Goal: Use online tool/utility: Use online tool/utility

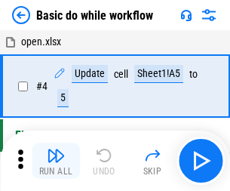
click at [56, 161] on img "button" at bounding box center [56, 155] width 18 height 18
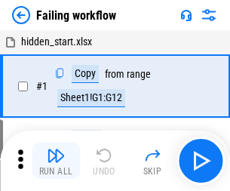
click at [56, 161] on img "button" at bounding box center [56, 155] width 18 height 18
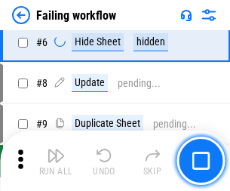
scroll to position [320, 0]
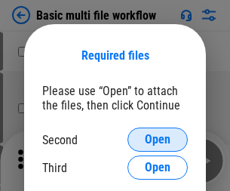
click at [158, 139] on span "Open" at bounding box center [158, 139] width 26 height 12
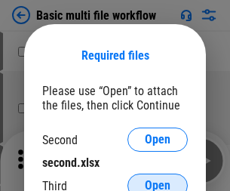
click at [158, 179] on span "Open" at bounding box center [158, 185] width 26 height 12
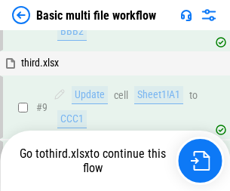
scroll to position [525, 0]
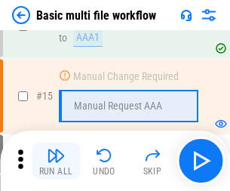
click at [56, 161] on img "button" at bounding box center [56, 155] width 18 height 18
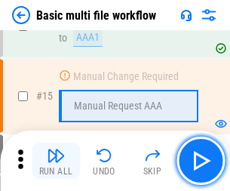
scroll to position [1004, 0]
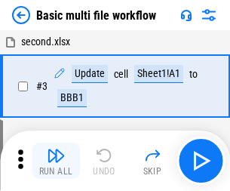
click at [56, 161] on img "button" at bounding box center [56, 155] width 18 height 18
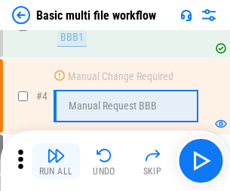
click at [56, 161] on img "button" at bounding box center [56, 155] width 18 height 18
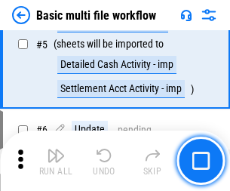
click at [56, 161] on img "button" at bounding box center [56, 155] width 18 height 18
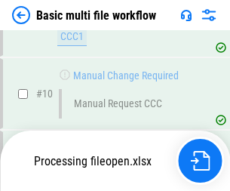
scroll to position [706, 0]
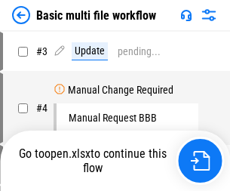
scroll to position [61, 0]
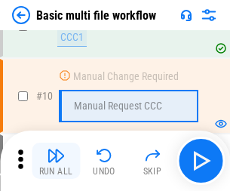
click at [56, 161] on img "button" at bounding box center [56, 155] width 18 height 18
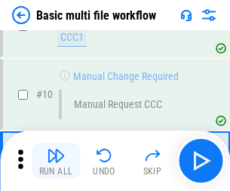
click at [56, 161] on img "button" at bounding box center [56, 155] width 18 height 18
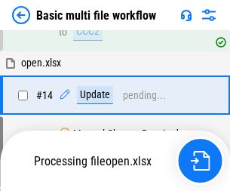
scroll to position [789, 0]
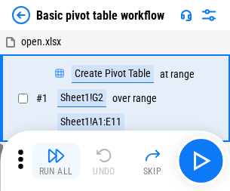
click at [56, 161] on img "button" at bounding box center [56, 155] width 18 height 18
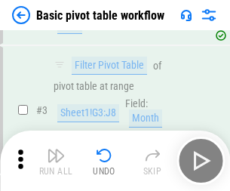
scroll to position [361, 0]
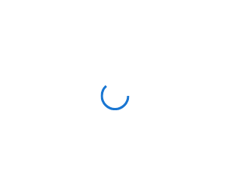
scroll to position [5, 0]
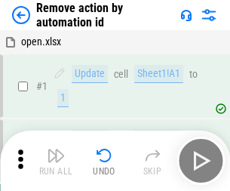
scroll to position [56, 0]
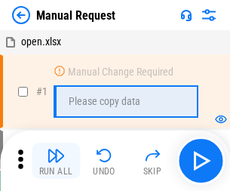
click at [56, 161] on img "button" at bounding box center [56, 155] width 18 height 18
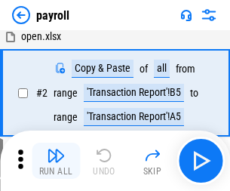
click at [56, 161] on img "button" at bounding box center [56, 155] width 18 height 18
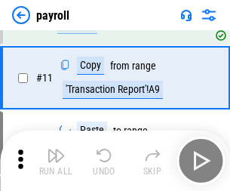
scroll to position [109, 0]
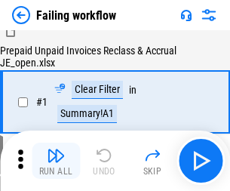
click at [56, 161] on img "button" at bounding box center [56, 155] width 18 height 18
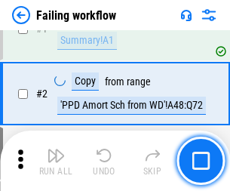
scroll to position [244, 0]
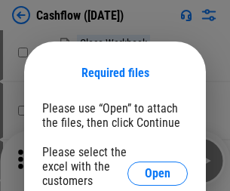
scroll to position [164, 0]
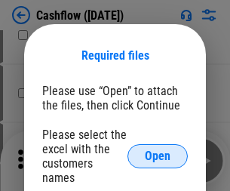
click at [158, 150] on span "Open" at bounding box center [158, 156] width 26 height 12
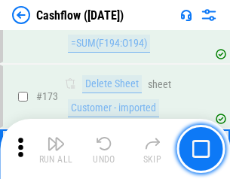
scroll to position [1596, 0]
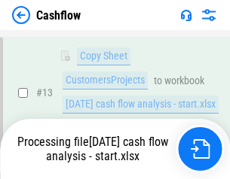
scroll to position [303, 0]
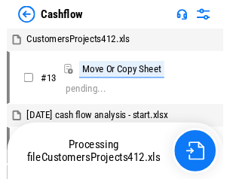
scroll to position [17, 0]
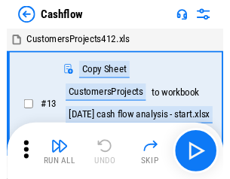
scroll to position [17, 0]
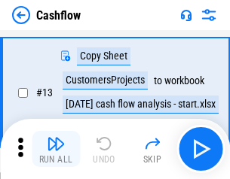
click at [56, 149] on img "button" at bounding box center [56, 144] width 18 height 18
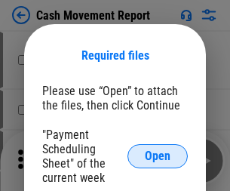
click at [158, 156] on span "Open" at bounding box center [158, 156] width 26 height 12
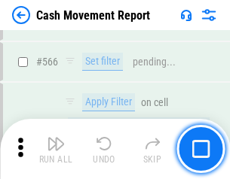
scroll to position [6911, 0]
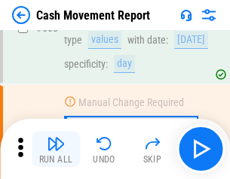
click at [56, 149] on img "button" at bounding box center [56, 144] width 18 height 18
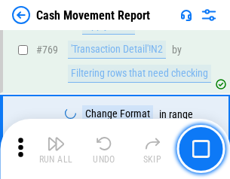
scroll to position [8379, 0]
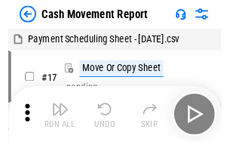
scroll to position [27, 0]
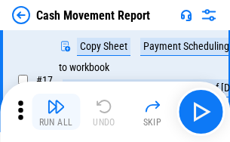
click at [56, 112] on img "button" at bounding box center [56, 106] width 18 height 18
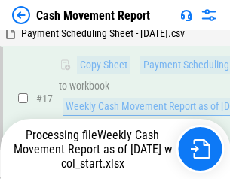
scroll to position [237, 0]
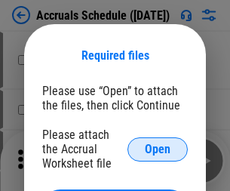
click at [158, 149] on span "Open" at bounding box center [158, 149] width 26 height 12
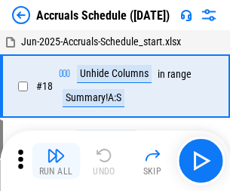
click at [56, 161] on img "button" at bounding box center [56, 155] width 18 height 18
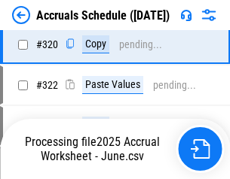
scroll to position [2805, 0]
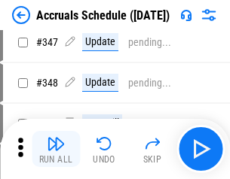
click at [56, 149] on img "button" at bounding box center [56, 144] width 18 height 18
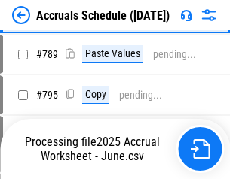
scroll to position [6334, 0]
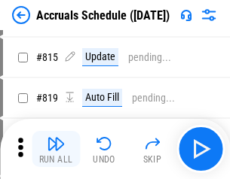
click at [56, 149] on img "button" at bounding box center [56, 144] width 18 height 18
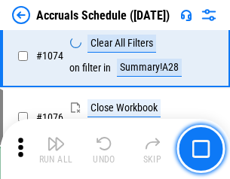
scroll to position [9031, 0]
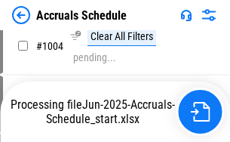
scroll to position [7682, 0]
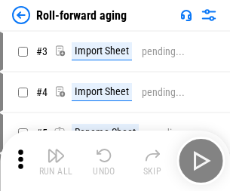
click at [56, 149] on img "button" at bounding box center [56, 155] width 18 height 18
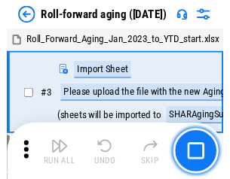
scroll to position [2, 0]
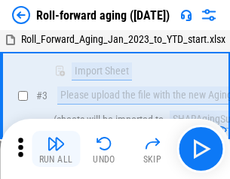
click at [56, 149] on img "button" at bounding box center [56, 144] width 18 height 18
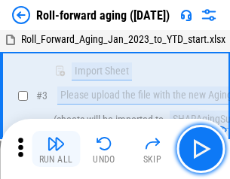
scroll to position [97, 0]
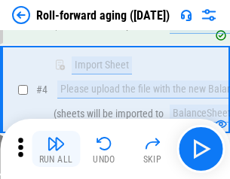
click at [56, 149] on img "button" at bounding box center [56, 144] width 18 height 18
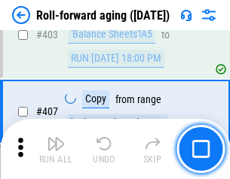
scroll to position [5229, 0]
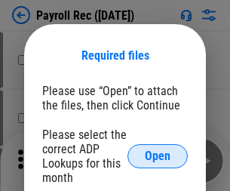
click at [158, 156] on span "Open" at bounding box center [158, 156] width 26 height 12
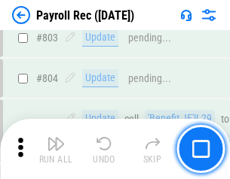
scroll to position [9580, 0]
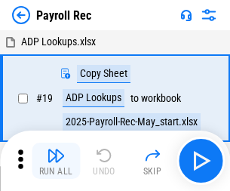
click at [56, 161] on img "button" at bounding box center [56, 155] width 18 height 18
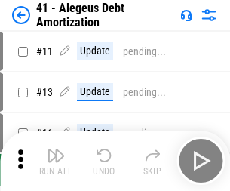
click at [56, 161] on img "button" at bounding box center [56, 155] width 18 height 18
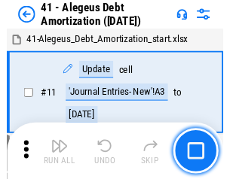
scroll to position [186, 0]
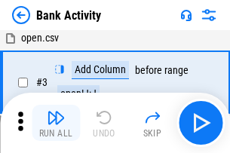
click at [56, 123] on img "button" at bounding box center [56, 118] width 18 height 18
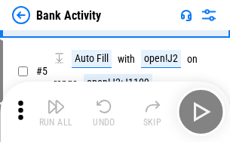
scroll to position [80, 0]
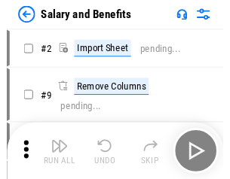
scroll to position [20, 0]
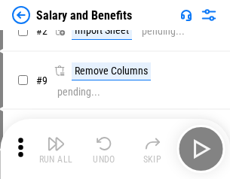
click at [56, 149] on img "button" at bounding box center [56, 144] width 18 height 18
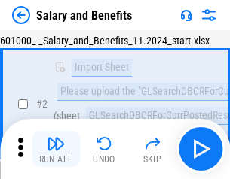
click at [56, 149] on img "button" at bounding box center [56, 144] width 18 height 18
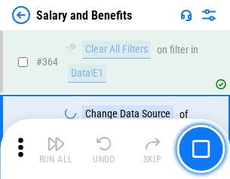
scroll to position [7101, 0]
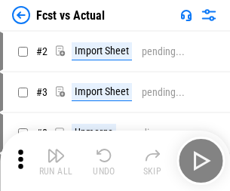
click at [56, 149] on img "button" at bounding box center [56, 155] width 18 height 18
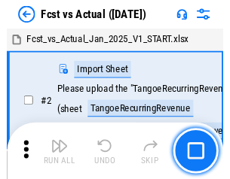
scroll to position [20, 0]
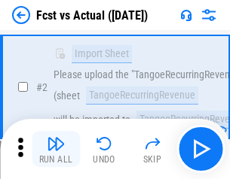
click at [56, 149] on img "button" at bounding box center [56, 144] width 18 height 18
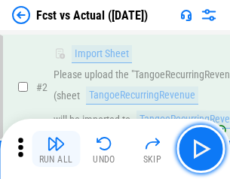
scroll to position [141, 0]
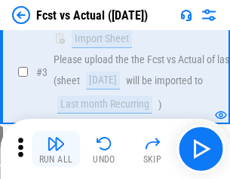
click at [56, 149] on img "button" at bounding box center [56, 144] width 18 height 18
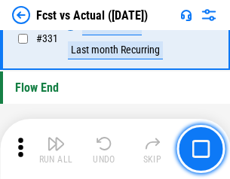
scroll to position [7218, 0]
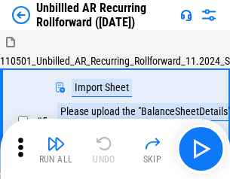
scroll to position [32, 0]
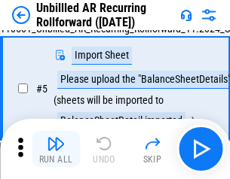
click at [56, 149] on img "button" at bounding box center [56, 144] width 18 height 18
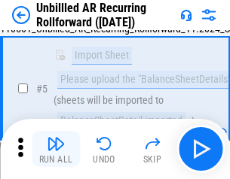
click at [56, 149] on img "button" at bounding box center [56, 144] width 18 height 18
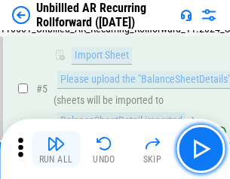
scroll to position [142, 0]
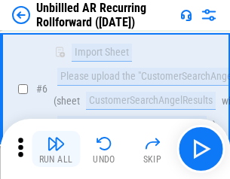
click at [56, 149] on img "button" at bounding box center [56, 144] width 18 height 18
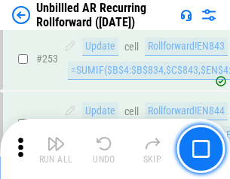
scroll to position [5122, 0]
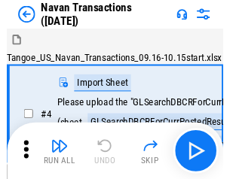
scroll to position [24, 0]
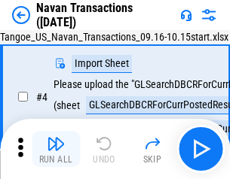
click at [56, 149] on img "button" at bounding box center [56, 144] width 18 height 18
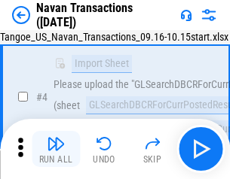
click at [56, 149] on img "button" at bounding box center [56, 144] width 18 height 18
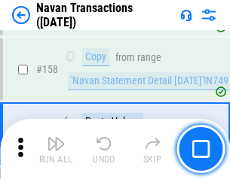
scroll to position [4889, 0]
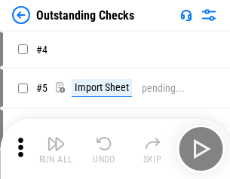
click at [56, 149] on img "button" at bounding box center [56, 144] width 18 height 18
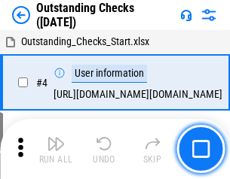
scroll to position [63, 0]
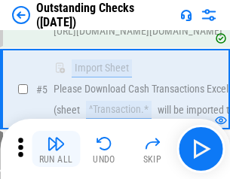
click at [56, 149] on img "button" at bounding box center [56, 144] width 18 height 18
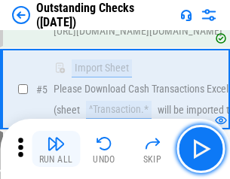
scroll to position [158, 0]
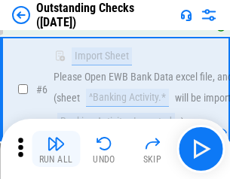
click at [56, 149] on img "button" at bounding box center [56, 144] width 18 height 18
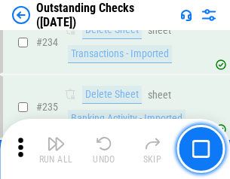
scroll to position [4579, 0]
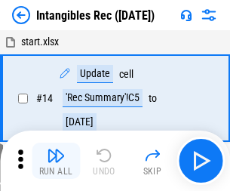
click at [56, 161] on img "button" at bounding box center [56, 155] width 18 height 18
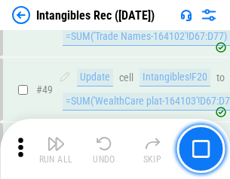
scroll to position [587, 0]
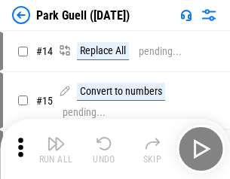
click at [56, 149] on img "button" at bounding box center [56, 144] width 18 height 18
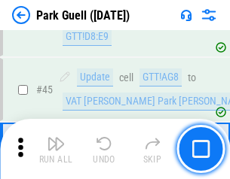
scroll to position [1886, 0]
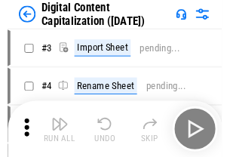
scroll to position [44, 0]
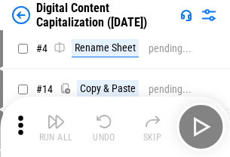
click at [56, 127] on img "button" at bounding box center [56, 121] width 18 height 18
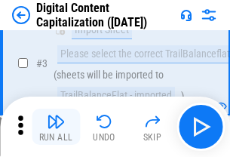
click at [56, 127] on img "button" at bounding box center [56, 121] width 18 height 18
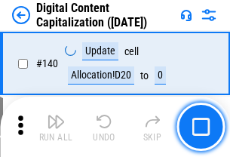
scroll to position [1599, 0]
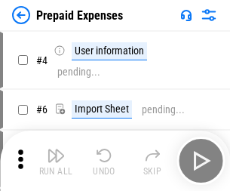
click at [56, 149] on img "button" at bounding box center [56, 155] width 18 height 18
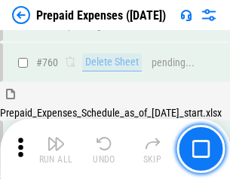
scroll to position [4179, 0]
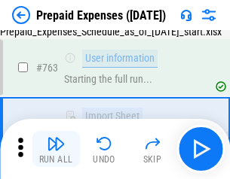
click at [56, 149] on img "button" at bounding box center [56, 144] width 18 height 18
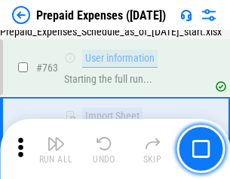
scroll to position [4268, 0]
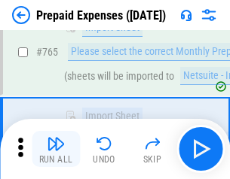
click at [56, 149] on img "button" at bounding box center [56, 144] width 18 height 18
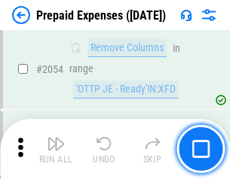
scroll to position [15762, 0]
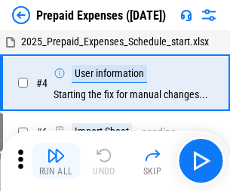
click at [56, 161] on img "button" at bounding box center [56, 155] width 18 height 18
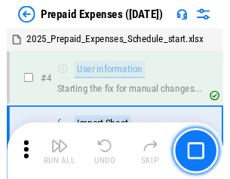
scroll to position [66, 0]
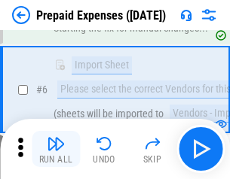
click at [56, 149] on img "button" at bounding box center [56, 144] width 18 height 18
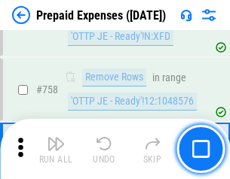
scroll to position [5373, 0]
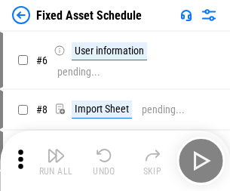
click at [56, 161] on img "button" at bounding box center [56, 155] width 18 height 18
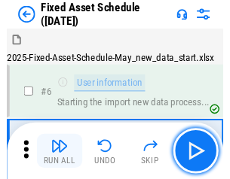
scroll to position [81, 0]
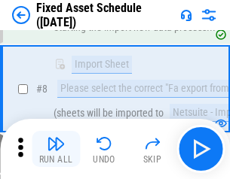
click at [56, 149] on img "button" at bounding box center [56, 144] width 18 height 18
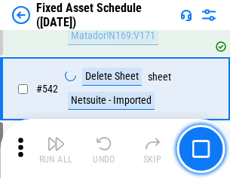
scroll to position [5376, 0]
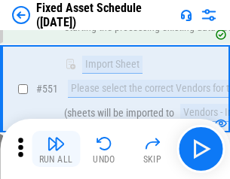
click at [56, 149] on img "button" at bounding box center [56, 144] width 18 height 18
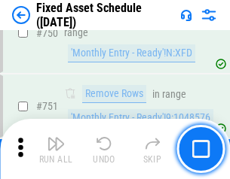
scroll to position [7351, 0]
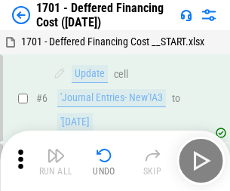
scroll to position [181, 0]
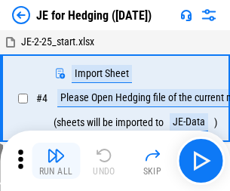
click at [56, 149] on img "button" at bounding box center [56, 155] width 18 height 18
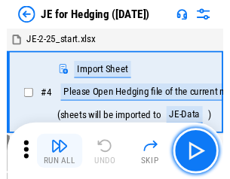
scroll to position [2, 0]
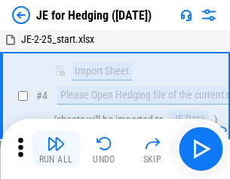
click at [56, 149] on img "button" at bounding box center [56, 144] width 18 height 18
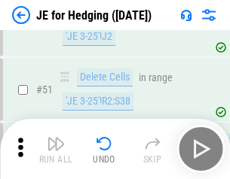
scroll to position [976, 0]
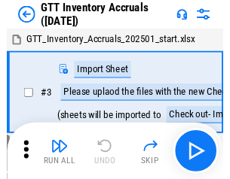
scroll to position [2, 0]
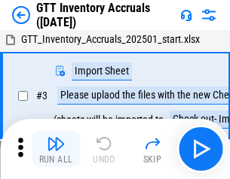
click at [56, 149] on img "button" at bounding box center [56, 144] width 18 height 18
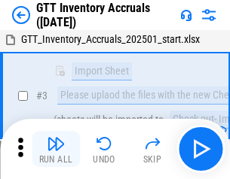
click at [56, 149] on img "button" at bounding box center [56, 144] width 18 height 18
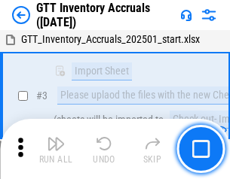
scroll to position [97, 0]
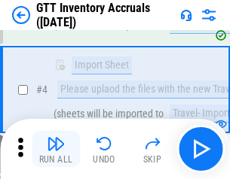
click at [56, 149] on img "button" at bounding box center [56, 144] width 18 height 18
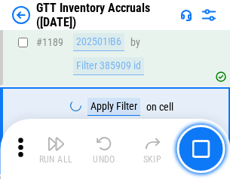
scroll to position [12313, 0]
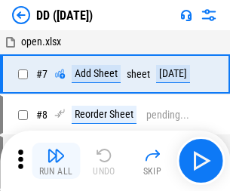
click at [56, 161] on img "button" at bounding box center [56, 155] width 18 height 18
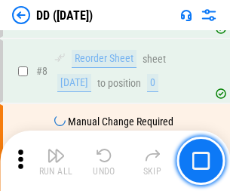
scroll to position [146, 0]
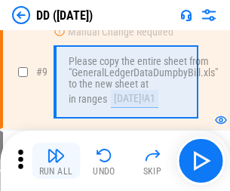
click at [56, 161] on img "button" at bounding box center [56, 155] width 18 height 18
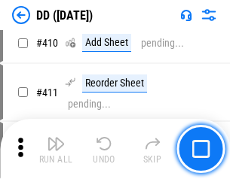
scroll to position [6747, 0]
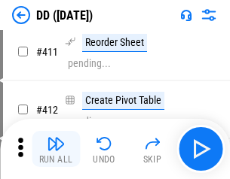
click at [56, 149] on img "button" at bounding box center [56, 144] width 18 height 18
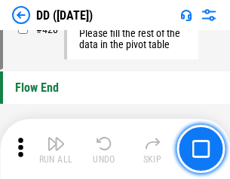
scroll to position [7217, 0]
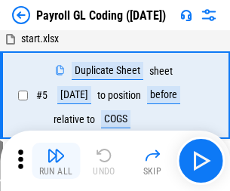
click at [56, 161] on img "button" at bounding box center [56, 155] width 18 height 18
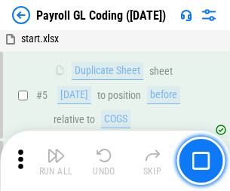
scroll to position [181, 0]
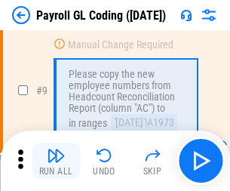
click at [56, 161] on img "button" at bounding box center [56, 155] width 18 height 18
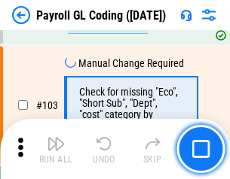
scroll to position [3538, 0]
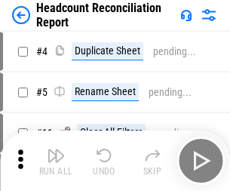
click at [56, 161] on img "button" at bounding box center [56, 155] width 18 height 18
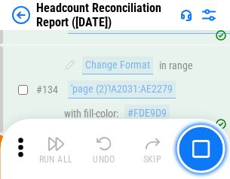
scroll to position [1813, 0]
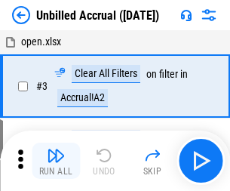
click at [56, 161] on img "button" at bounding box center [56, 155] width 18 height 18
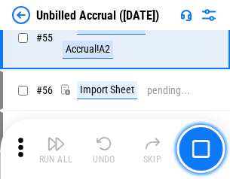
scroll to position [1574, 0]
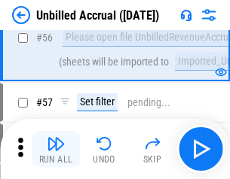
click at [56, 149] on img "button" at bounding box center [56, 144] width 18 height 18
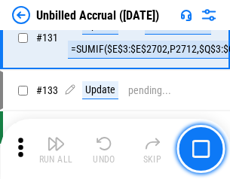
scroll to position [4492, 0]
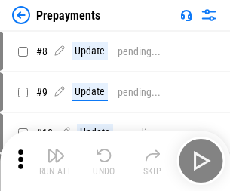
click at [56, 161] on img "button" at bounding box center [56, 155] width 18 height 18
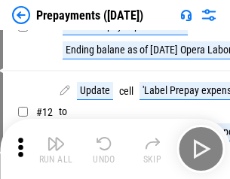
scroll to position [94, 0]
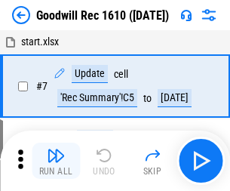
click at [56, 161] on img "button" at bounding box center [56, 155] width 18 height 18
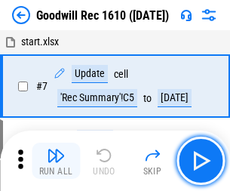
scroll to position [258, 0]
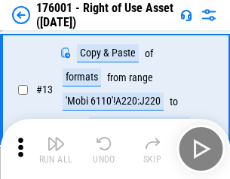
scroll to position [97, 0]
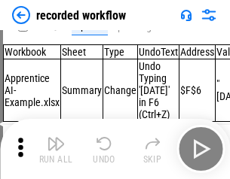
click at [56, 149] on img "button" at bounding box center [56, 144] width 18 height 18
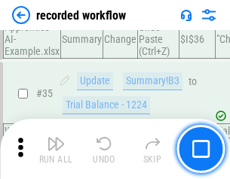
scroll to position [4713, 0]
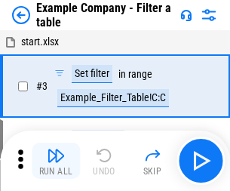
click at [56, 161] on img "button" at bounding box center [56, 155] width 18 height 18
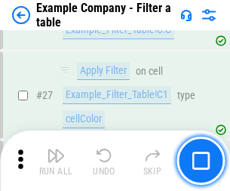
scroll to position [1380, 0]
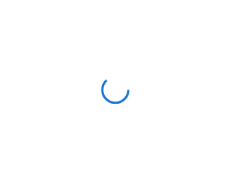
scroll to position [23, 0]
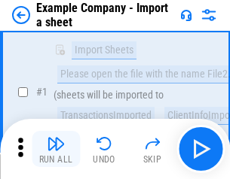
click at [56, 149] on img "button" at bounding box center [56, 144] width 18 height 18
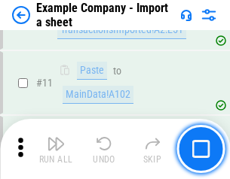
scroll to position [333, 0]
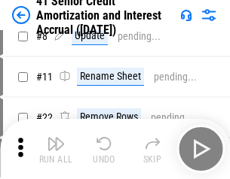
click at [56, 149] on img "button" at bounding box center [56, 144] width 18 height 18
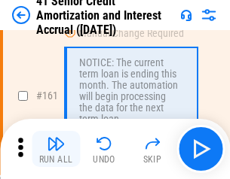
click at [56, 149] on img "button" at bounding box center [56, 144] width 18 height 18
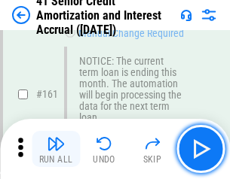
scroll to position [1613, 0]
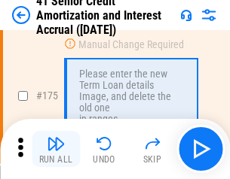
click at [56, 149] on img "button" at bounding box center [56, 144] width 18 height 18
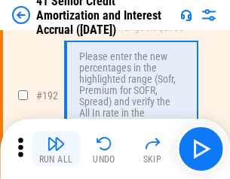
click at [56, 149] on img "button" at bounding box center [56, 144] width 18 height 18
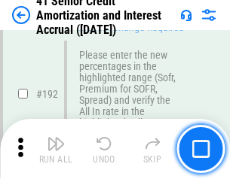
scroll to position [1924, 0]
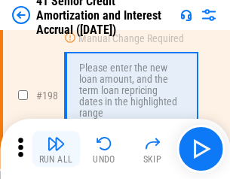
click at [56, 149] on img "button" at bounding box center [56, 144] width 18 height 18
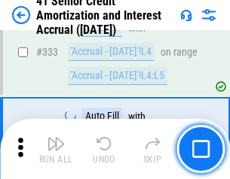
scroll to position [3852, 0]
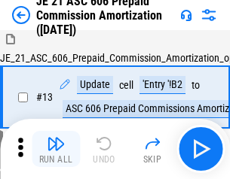
click at [56, 149] on img "button" at bounding box center [56, 144] width 18 height 18
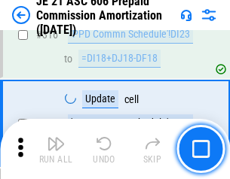
scroll to position [2815, 0]
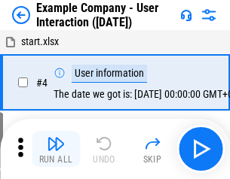
click at [56, 149] on img "button" at bounding box center [56, 144] width 18 height 18
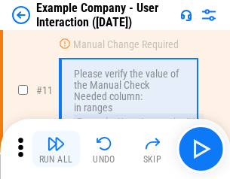
click at [56, 149] on img "button" at bounding box center [56, 144] width 18 height 18
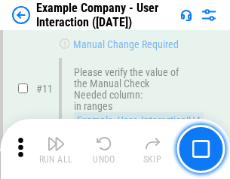
scroll to position [326, 0]
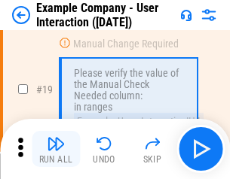
click at [56, 149] on img "button" at bounding box center [56, 144] width 18 height 18
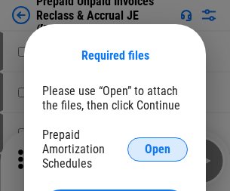
click at [158, 149] on span "Open" at bounding box center [158, 149] width 26 height 12
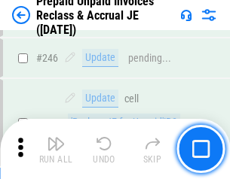
scroll to position [2036, 0]
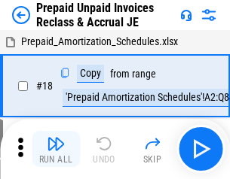
click at [56, 149] on img "button" at bounding box center [56, 144] width 18 height 18
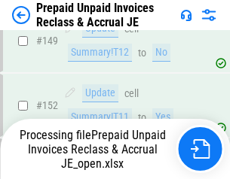
scroll to position [1959, 0]
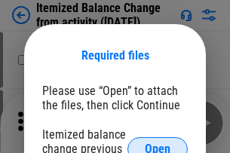
click at [158, 143] on span "Open" at bounding box center [158, 149] width 26 height 12
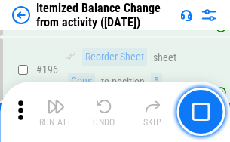
scroll to position [2902, 0]
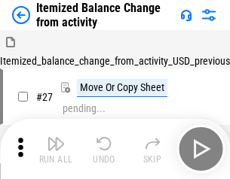
scroll to position [23, 0]
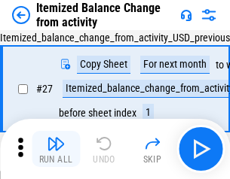
click at [56, 149] on img "button" at bounding box center [56, 144] width 18 height 18
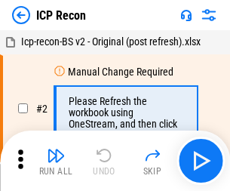
scroll to position [7, 0]
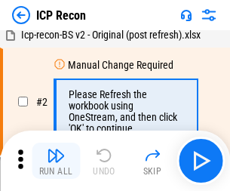
click at [56, 161] on img "button" at bounding box center [56, 155] width 18 height 18
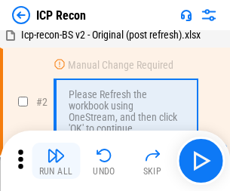
click at [56, 161] on img "button" at bounding box center [56, 155] width 18 height 18
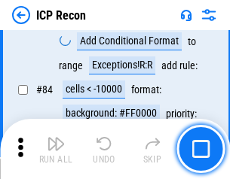
scroll to position [1478, 0]
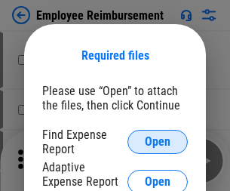
click at [158, 142] on span "Open" at bounding box center [158, 142] width 26 height 12
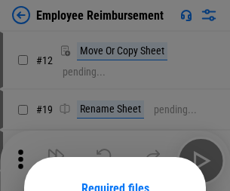
scroll to position [133, 0]
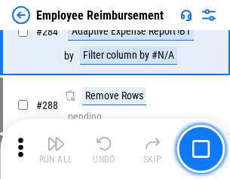
scroll to position [4099, 0]
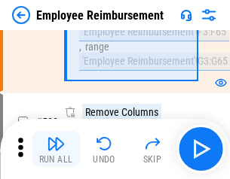
click at [56, 149] on img "button" at bounding box center [56, 144] width 18 height 18
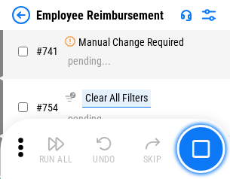
scroll to position [10579, 0]
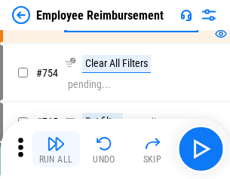
click at [56, 149] on img "button" at bounding box center [56, 144] width 18 height 18
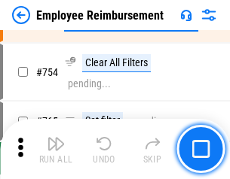
click at [56, 149] on img "button" at bounding box center [56, 144] width 18 height 18
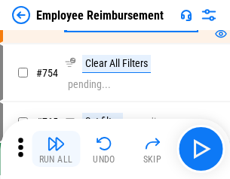
click at [56, 149] on img "button" at bounding box center [56, 144] width 18 height 18
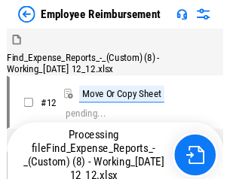
scroll to position [51, 0]
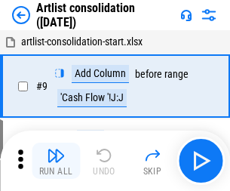
click at [56, 161] on img "button" at bounding box center [56, 155] width 18 height 18
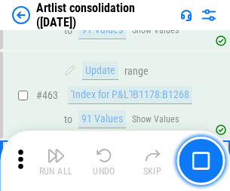
scroll to position [6603, 0]
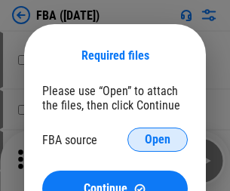
click at [158, 139] on span "Open" at bounding box center [158, 139] width 26 height 12
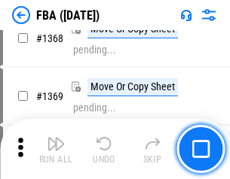
scroll to position [16194, 0]
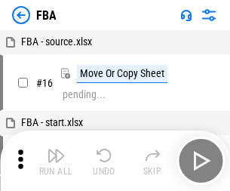
scroll to position [15, 0]
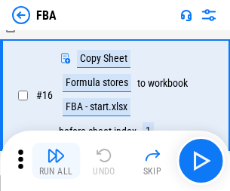
click at [56, 161] on img "button" at bounding box center [56, 155] width 18 height 18
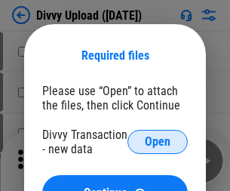
click at [158, 142] on span "Open" at bounding box center [158, 142] width 26 height 12
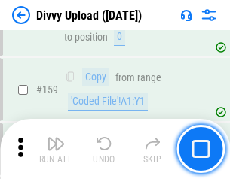
scroll to position [1562, 0]
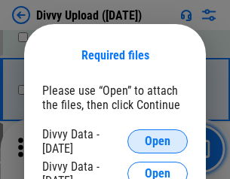
click at [158, 142] on span "Open" at bounding box center [158, 142] width 26 height 12
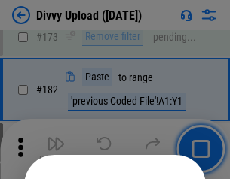
scroll to position [1693, 0]
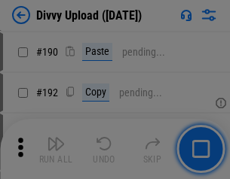
scroll to position [1903, 0]
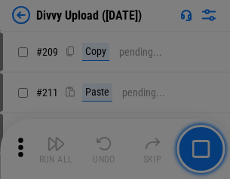
scroll to position [2561, 0]
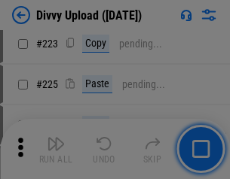
scroll to position [3009, 0]
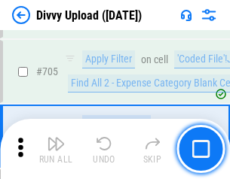
scroll to position [10315, 0]
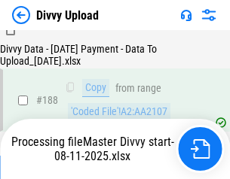
scroll to position [1775, 0]
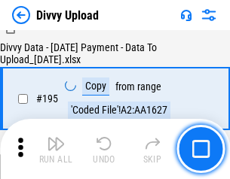
scroll to position [2107, 0]
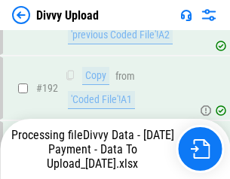
scroll to position [2020, 0]
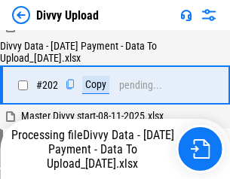
scroll to position [2440, 0]
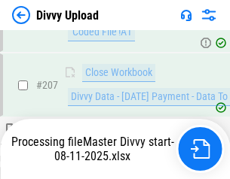
scroll to position [2772, 0]
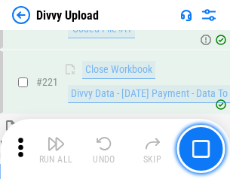
scroll to position [3350, 0]
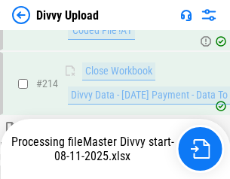
scroll to position [3105, 0]
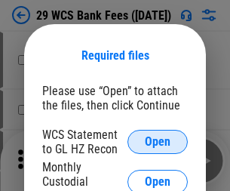
click at [158, 142] on span "Open" at bounding box center [158, 142] width 26 height 12
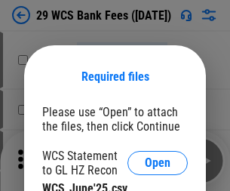
scroll to position [21, 0]
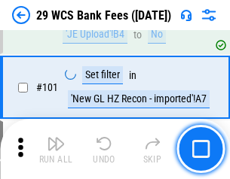
scroll to position [1470, 0]
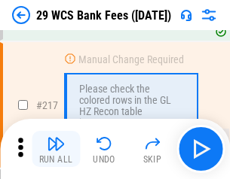
click at [56, 149] on img "button" at bounding box center [56, 144] width 18 height 18
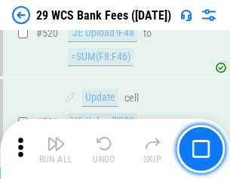
scroll to position [7782, 0]
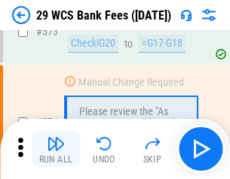
click at [56, 149] on img "button" at bounding box center [56, 144] width 18 height 18
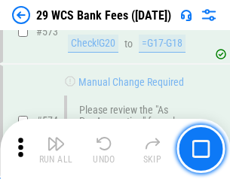
scroll to position [8350, 0]
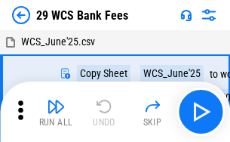
scroll to position [27, 0]
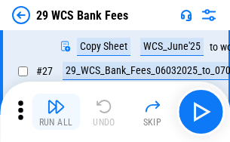
click at [56, 112] on img "button" at bounding box center [56, 106] width 18 height 18
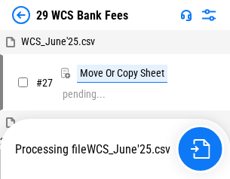
scroll to position [8, 0]
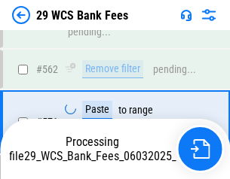
scroll to position [8333, 0]
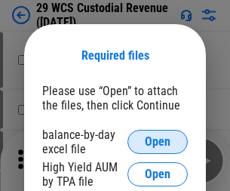
click at [158, 142] on span "Open" at bounding box center [158, 142] width 26 height 12
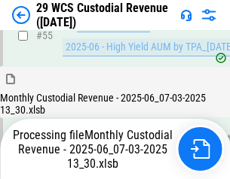
scroll to position [1130, 0]
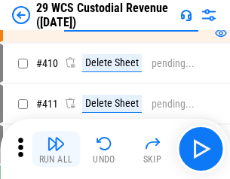
click at [56, 149] on img "button" at bounding box center [56, 144] width 18 height 18
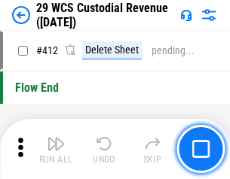
scroll to position [7201, 0]
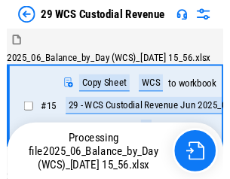
scroll to position [36, 0]
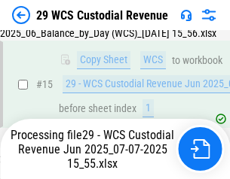
scroll to position [342, 0]
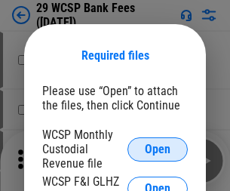
click at [158, 149] on span "Open" at bounding box center [158, 149] width 26 height 12
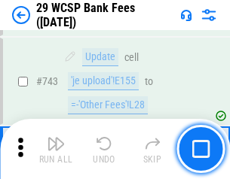
scroll to position [7599, 0]
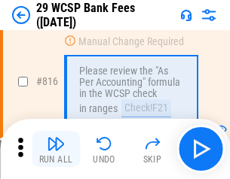
click at [56, 149] on img "button" at bounding box center [56, 144] width 18 height 18
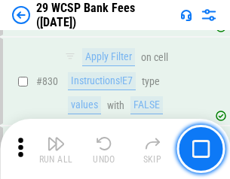
scroll to position [9567, 0]
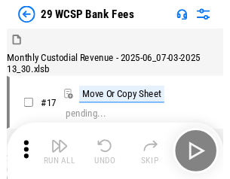
scroll to position [36, 0]
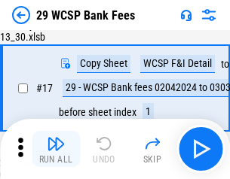
click at [56, 149] on img "button" at bounding box center [56, 144] width 18 height 18
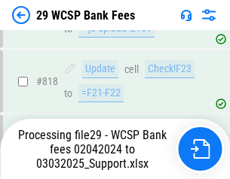
scroll to position [9272, 0]
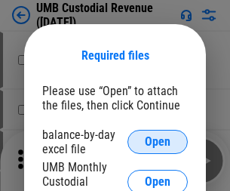
click at [158, 142] on span "Open" at bounding box center [158, 142] width 26 height 12
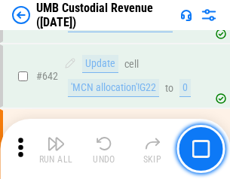
scroll to position [7810, 0]
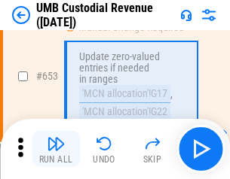
click at [56, 149] on img "button" at bounding box center [56, 144] width 18 height 18
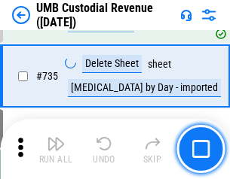
scroll to position [9221, 0]
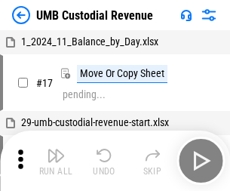
scroll to position [11, 0]
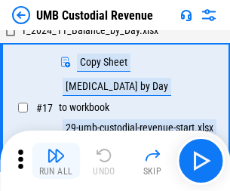
click at [56, 161] on img "button" at bounding box center [56, 155] width 18 height 18
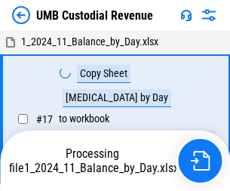
scroll to position [11, 0]
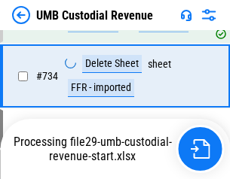
scroll to position [9186, 0]
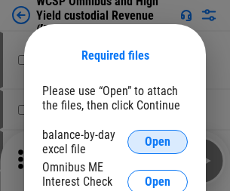
click at [158, 142] on span "Open" at bounding box center [158, 142] width 26 height 12
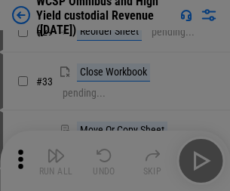
scroll to position [345, 0]
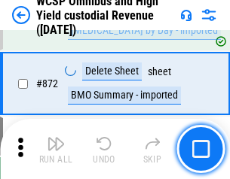
scroll to position [12762, 0]
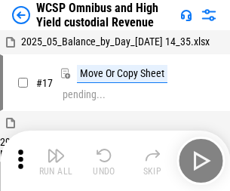
click at [56, 149] on img "button" at bounding box center [56, 155] width 18 height 18
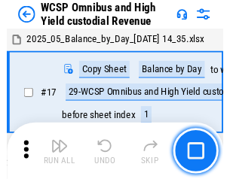
scroll to position [8, 0]
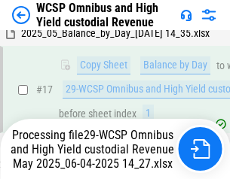
scroll to position [314, 0]
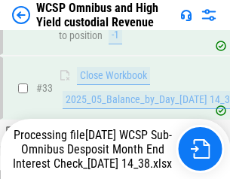
scroll to position [746, 0]
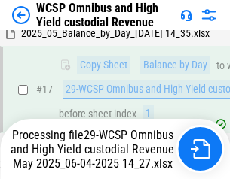
scroll to position [314, 0]
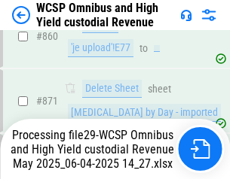
scroll to position [12727, 0]
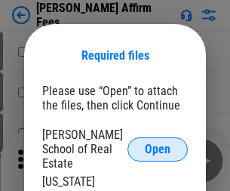
click at [158, 143] on span "Open" at bounding box center [158, 149] width 26 height 12
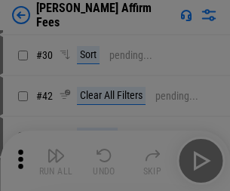
scroll to position [307, 0]
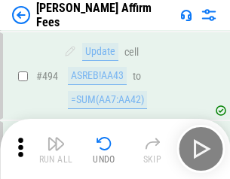
scroll to position [4100, 0]
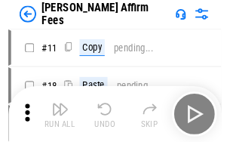
scroll to position [15, 0]
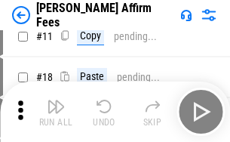
click at [56, 112] on img "button" at bounding box center [56, 106] width 18 height 18
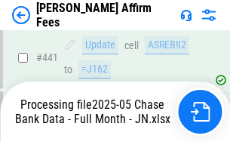
scroll to position [3955, 0]
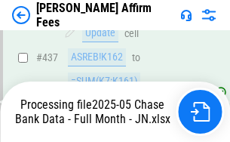
scroll to position [3977, 0]
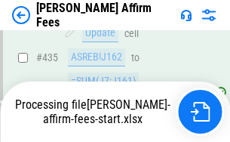
scroll to position [3955, 0]
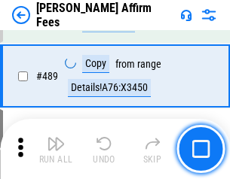
scroll to position [3936, 0]
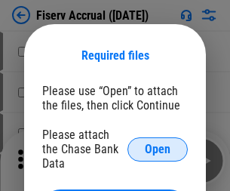
click at [158, 143] on span "Open" at bounding box center [158, 149] width 26 height 12
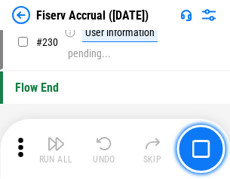
scroll to position [4778, 0]
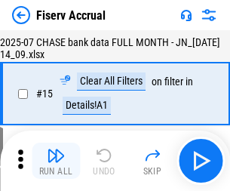
click at [56, 161] on img "button" at bounding box center [56, 155] width 18 height 18
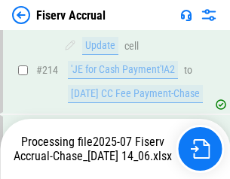
scroll to position [4425, 0]
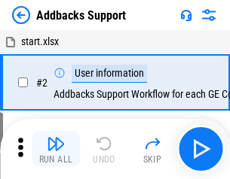
click at [56, 149] on img "button" at bounding box center [56, 144] width 18 height 18
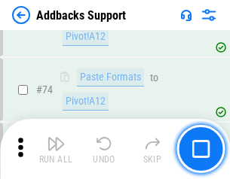
scroll to position [1098, 0]
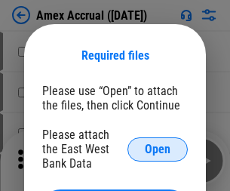
click at [158, 149] on span "Open" at bounding box center [158, 149] width 26 height 12
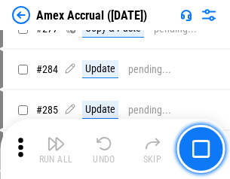
scroll to position [3925, 0]
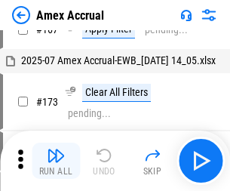
click at [56, 161] on img "button" at bounding box center [56, 155] width 18 height 18
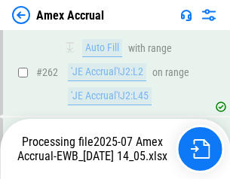
scroll to position [4111, 0]
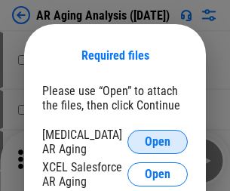
click at [158, 139] on span "Open" at bounding box center [158, 142] width 26 height 12
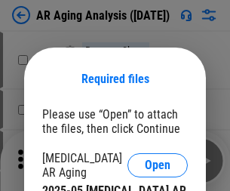
scroll to position [23, 0]
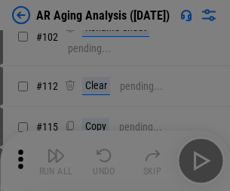
scroll to position [207, 0]
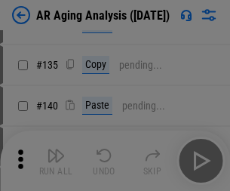
scroll to position [454, 0]
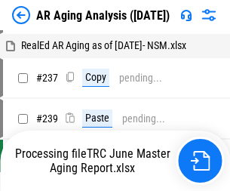
scroll to position [15, 0]
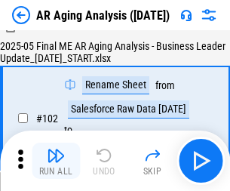
click at [56, 161] on img "button" at bounding box center [56, 155] width 18 height 18
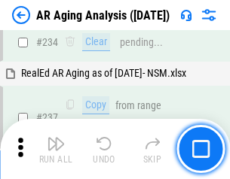
scroll to position [2337, 0]
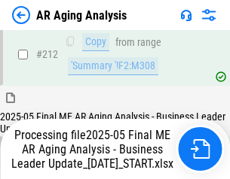
scroll to position [2320, 0]
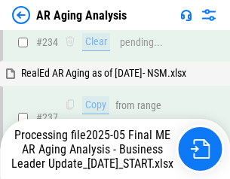
scroll to position [2383, 0]
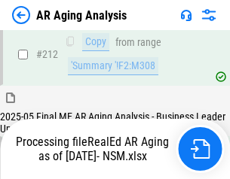
scroll to position [2255, 0]
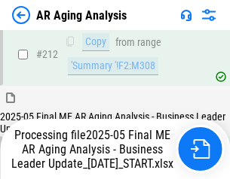
scroll to position [2320, 0]
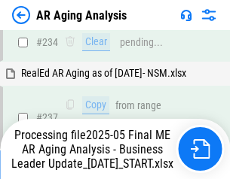
scroll to position [2320, 0]
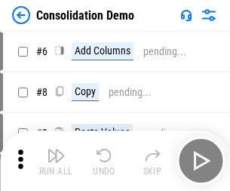
click at [56, 161] on img "button" at bounding box center [56, 155] width 18 height 18
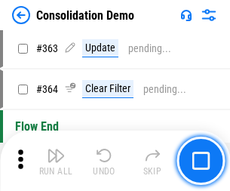
scroll to position [5054, 0]
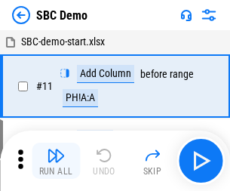
click at [56, 161] on img "button" at bounding box center [56, 155] width 18 height 18
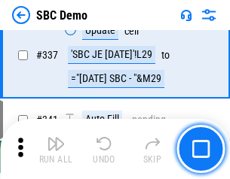
scroll to position [3967, 0]
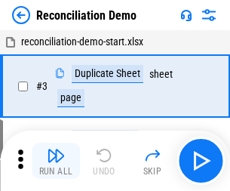
click at [56, 161] on img "button" at bounding box center [56, 155] width 18 height 18
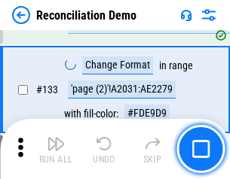
scroll to position [1791, 0]
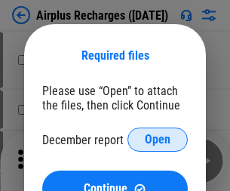
click at [158, 139] on span "Open" at bounding box center [158, 139] width 26 height 12
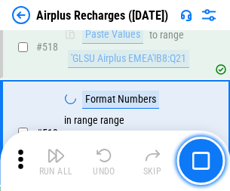
scroll to position [6489, 0]
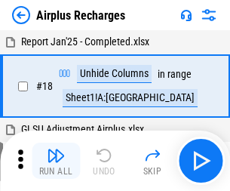
click at [56, 161] on img "button" at bounding box center [56, 155] width 18 height 18
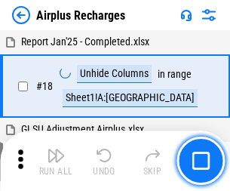
scroll to position [66, 0]
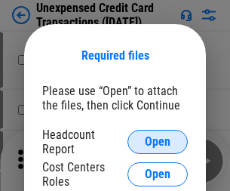
click at [158, 142] on span "Open" at bounding box center [158, 142] width 26 height 12
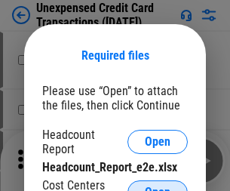
click at [158, 186] on span "Open" at bounding box center [158, 192] width 26 height 12
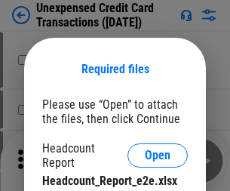
scroll to position [14, 0]
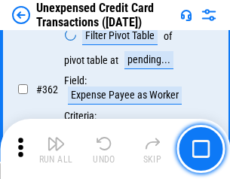
scroll to position [3878, 0]
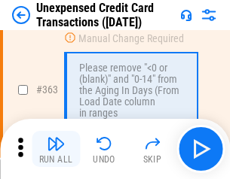
click at [56, 149] on img "button" at bounding box center [56, 144] width 18 height 18
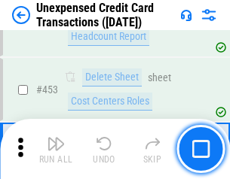
scroll to position [5143, 0]
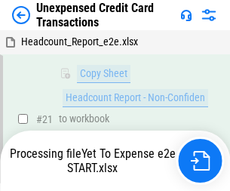
scroll to position [245, 0]
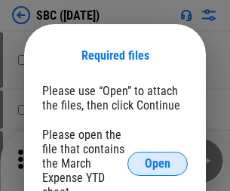
click at [158, 163] on span "Open" at bounding box center [158, 164] width 26 height 12
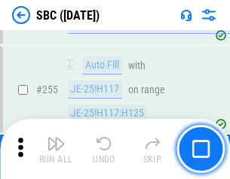
scroll to position [2947, 0]
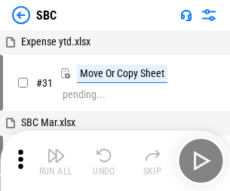
scroll to position [15, 0]
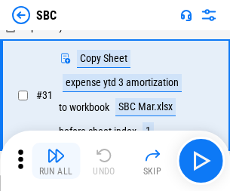
click at [56, 161] on img "button" at bounding box center [56, 155] width 18 height 18
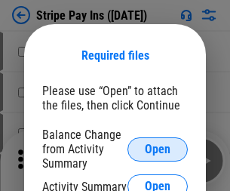
click at [158, 149] on span "Open" at bounding box center [158, 149] width 26 height 12
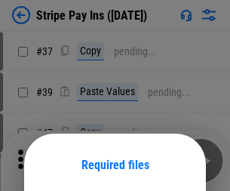
scroll to position [109, 0]
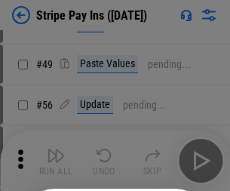
scroll to position [274, 0]
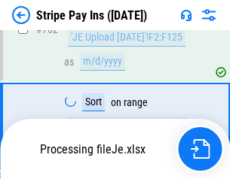
scroll to position [7940, 0]
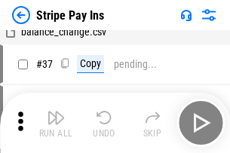
click at [56, 123] on img "button" at bounding box center [56, 118] width 18 height 18
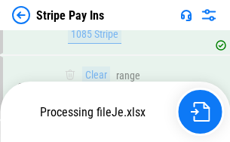
scroll to position [7907, 0]
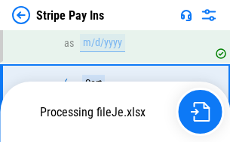
scroll to position [7907, 0]
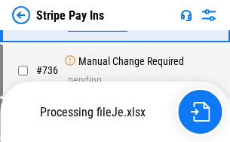
scroll to position [7907, 0]
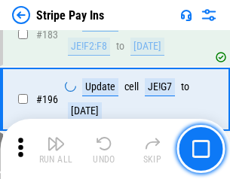
scroll to position [2041, 0]
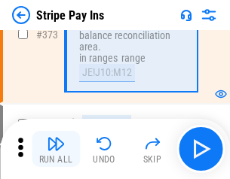
click at [56, 149] on img "button" at bounding box center [56, 144] width 18 height 18
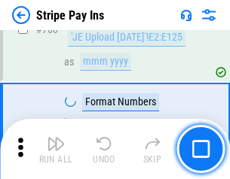
scroll to position [7888, 0]
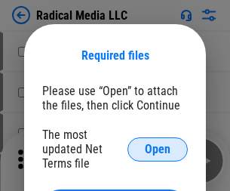
click at [158, 149] on span "Open" at bounding box center [158, 149] width 26 height 12
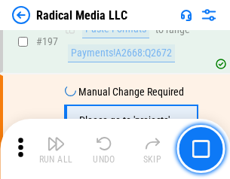
scroll to position [3488, 0]
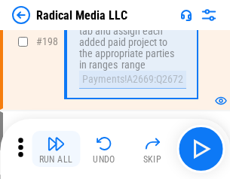
click at [56, 149] on img "button" at bounding box center [56, 144] width 18 height 18
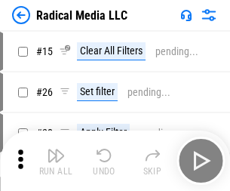
scroll to position [84, 0]
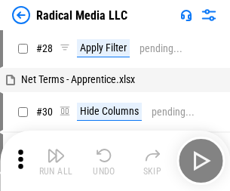
click at [56, 161] on img "button" at bounding box center [56, 155] width 18 height 18
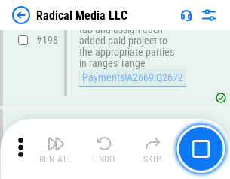
scroll to position [3780, 0]
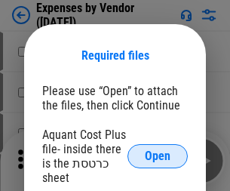
click at [158, 156] on span "Open" at bounding box center [158, 156] width 26 height 12
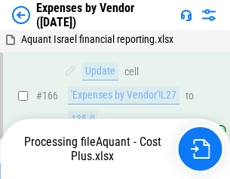
scroll to position [1134, 0]
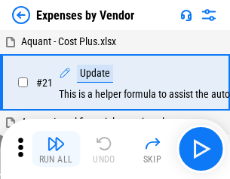
click at [56, 149] on img "button" at bounding box center [56, 144] width 18 height 18
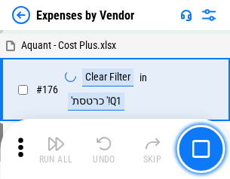
scroll to position [1199, 0]
